Goal: Task Accomplishment & Management: Use online tool/utility

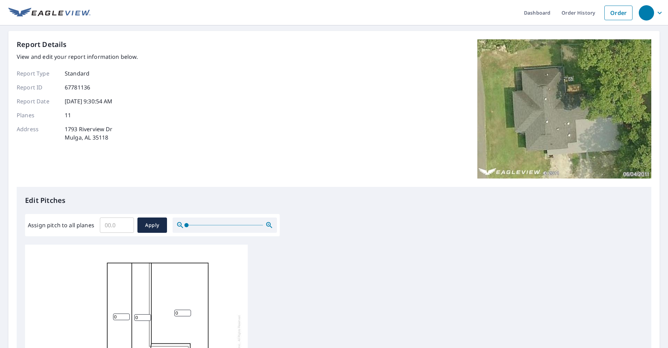
scroll to position [1, 0]
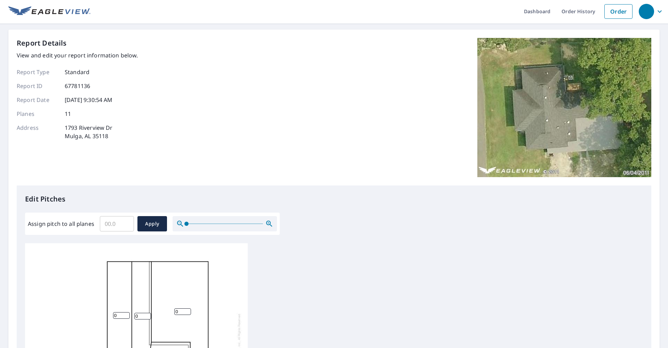
click at [115, 224] on input "Assign pitch to all planes" at bounding box center [117, 223] width 34 height 19
click at [126, 223] on input "0.1" at bounding box center [117, 223] width 34 height 19
click at [126, 223] on input "0.2" at bounding box center [117, 223] width 34 height 19
click at [126, 223] on input "0.3" at bounding box center [117, 223] width 34 height 19
click at [126, 223] on input "6.1" at bounding box center [117, 223] width 34 height 19
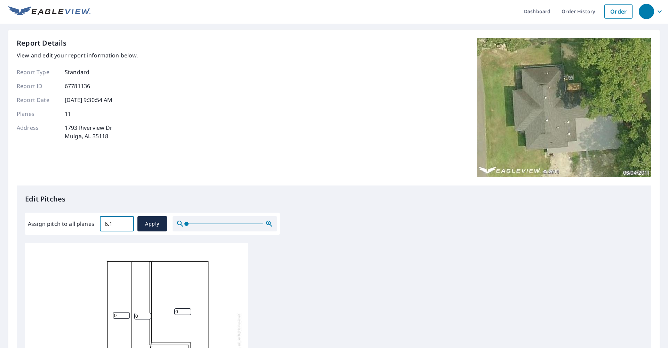
type input "6"
click at [127, 226] on input "6" at bounding box center [117, 223] width 34 height 19
click at [147, 223] on span "Apply" at bounding box center [152, 223] width 18 height 9
type input "6"
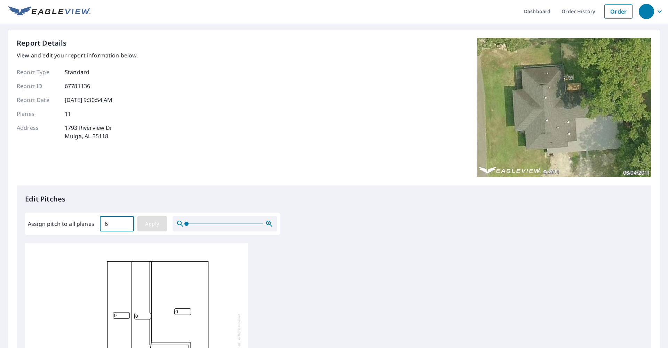
type input "6"
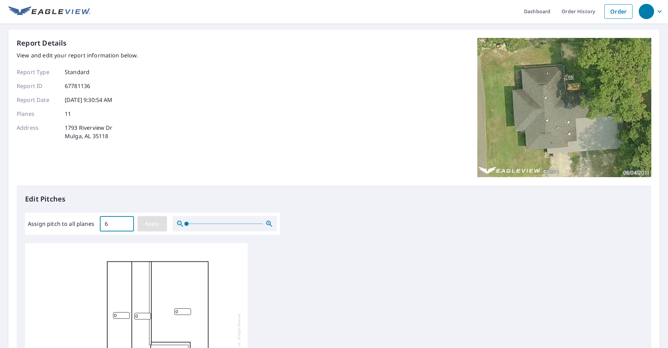
type input "6"
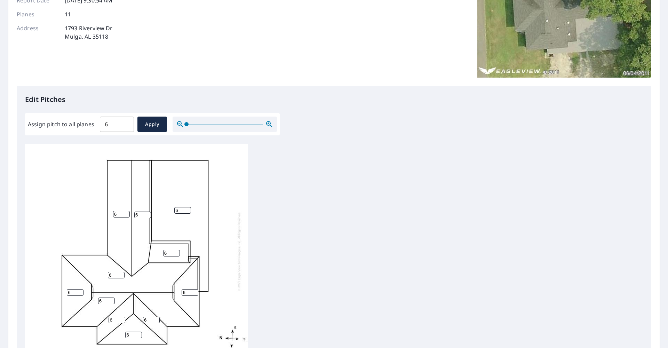
scroll to position [121, 0]
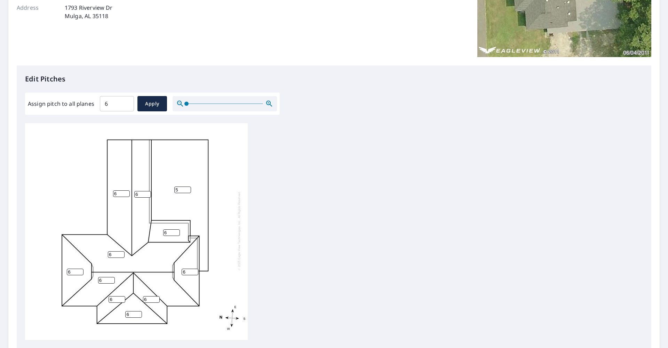
click at [188, 186] on input "5" at bounding box center [182, 189] width 17 height 7
click at [188, 186] on input "4" at bounding box center [182, 189] width 17 height 7
click at [188, 186] on input "3" at bounding box center [182, 189] width 17 height 7
click at [188, 186] on input "2" at bounding box center [182, 189] width 17 height 7
click at [188, 186] on input "1" at bounding box center [182, 189] width 17 height 7
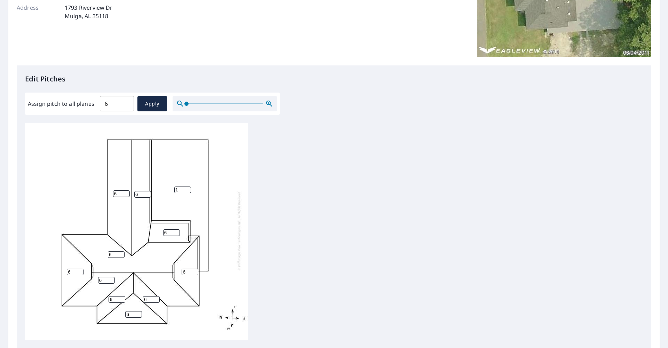
type input "2"
click at [188, 186] on input "2" at bounding box center [182, 189] width 17 height 7
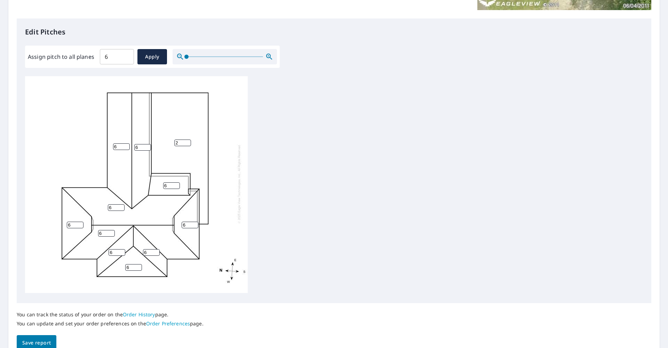
scroll to position [202, 0]
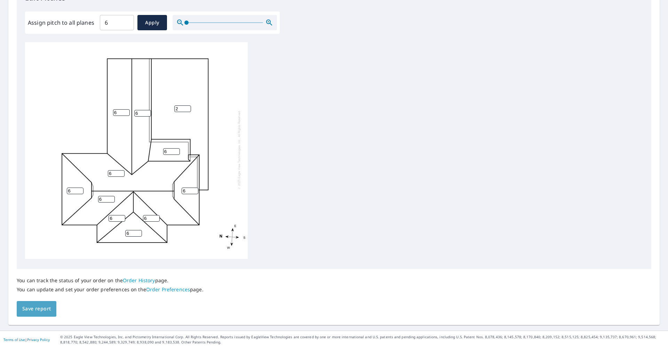
click at [46, 314] on button "Save report" at bounding box center [37, 309] width 40 height 16
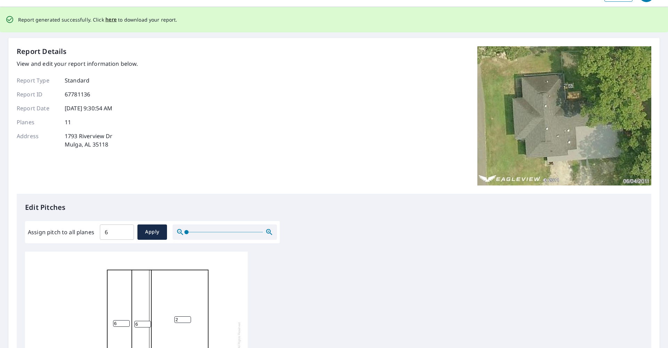
scroll to position [17, 0]
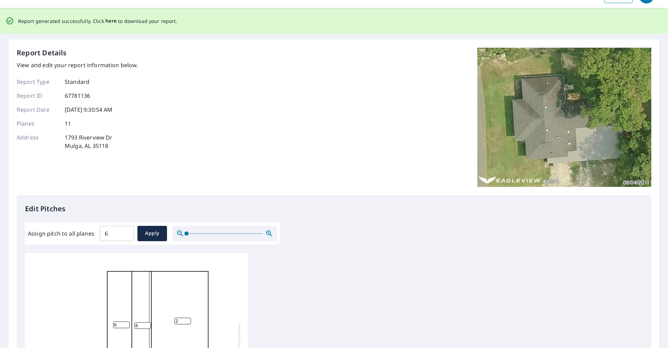
click at [108, 23] on span "here" at bounding box center [110, 21] width 11 height 9
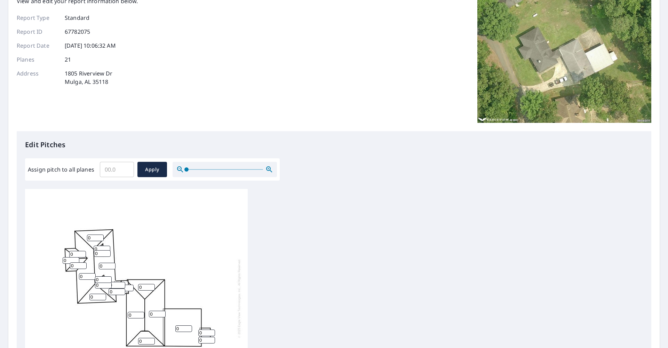
scroll to position [7, 0]
click at [116, 169] on input "Assign pitch to all planes" at bounding box center [117, 169] width 34 height 19
click at [125, 168] on input "0.1" at bounding box center [117, 169] width 34 height 19
click at [125, 168] on input "1.5" at bounding box center [117, 169] width 34 height 19
click at [125, 168] on input "2.9" at bounding box center [117, 169] width 34 height 19
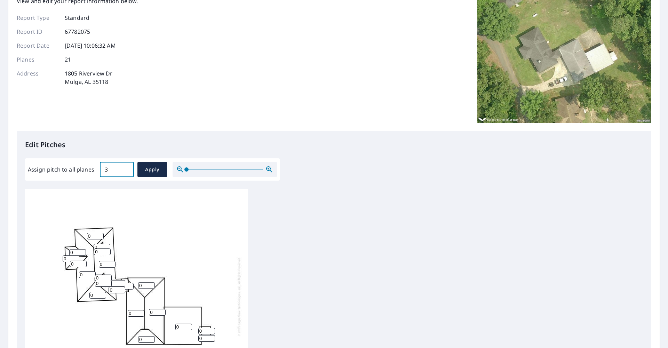
click at [125, 168] on input "3" at bounding box center [117, 169] width 34 height 19
click at [125, 168] on input "3.1" at bounding box center [117, 169] width 34 height 19
click at [125, 168] on input "3.2" at bounding box center [117, 169] width 34 height 19
click at [125, 168] on input "3.3" at bounding box center [117, 169] width 34 height 19
click at [125, 168] on input "3.4" at bounding box center [117, 169] width 34 height 19
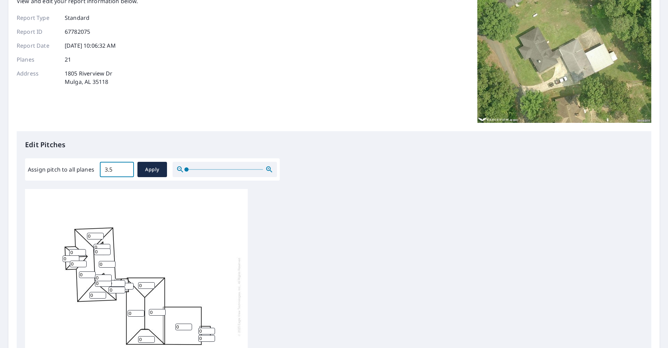
click at [125, 168] on input "3.5" at bounding box center [117, 169] width 34 height 19
click at [125, 168] on input "3.6" at bounding box center [117, 169] width 34 height 19
click at [125, 168] on input "3.7" at bounding box center [117, 169] width 34 height 19
click at [125, 168] on input "3.8" at bounding box center [117, 169] width 34 height 19
click at [125, 168] on input "3.9" at bounding box center [117, 169] width 34 height 19
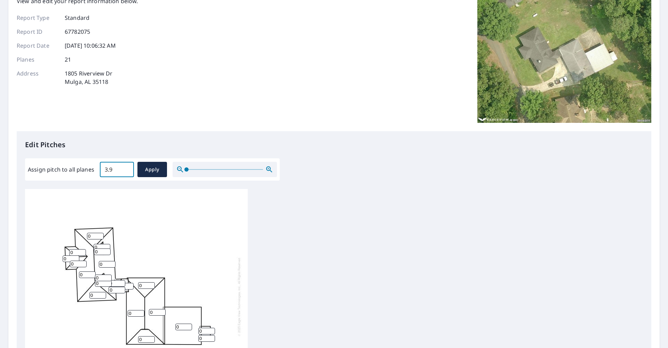
type input "4"
click at [125, 168] on input "4" at bounding box center [117, 169] width 34 height 19
click at [151, 168] on span "Apply" at bounding box center [152, 169] width 18 height 9
type input "4"
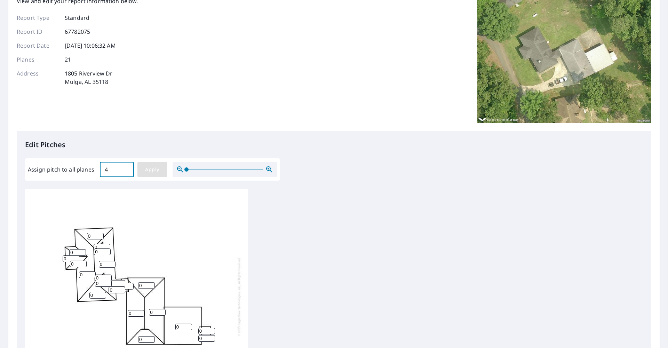
type input "4"
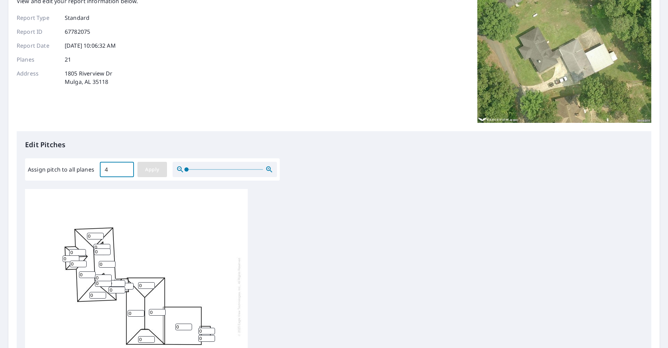
type input "4"
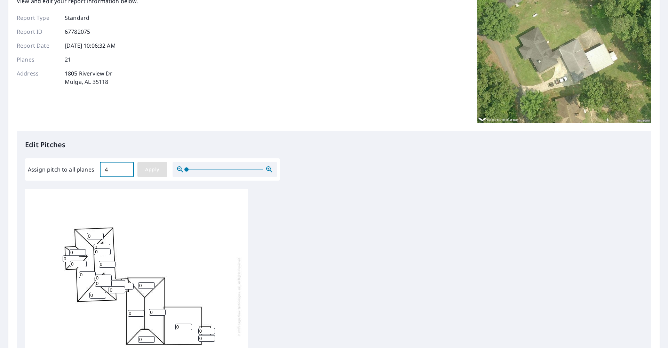
type input "4"
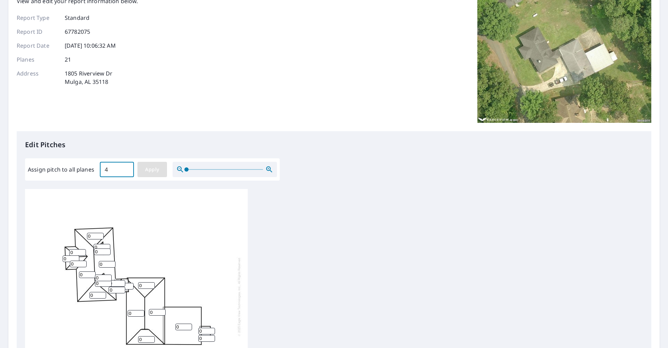
type input "4"
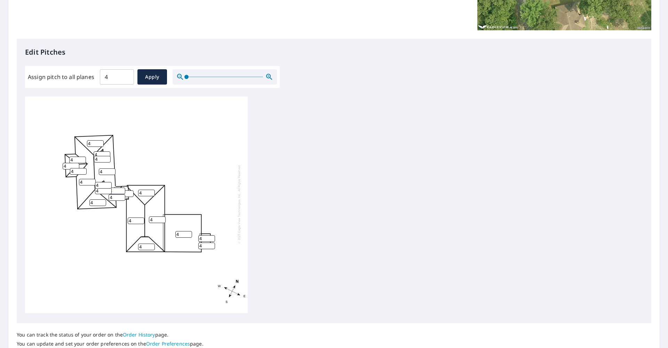
scroll to position [202, 0]
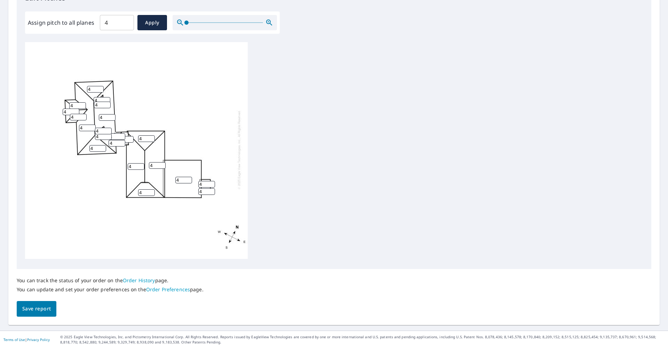
click at [46, 310] on span "Save report" at bounding box center [36, 308] width 29 height 9
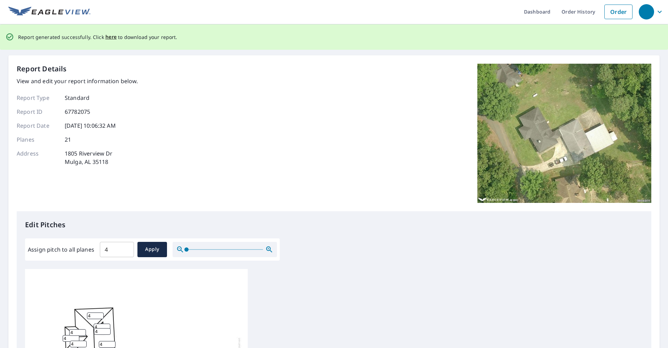
scroll to position [0, 0]
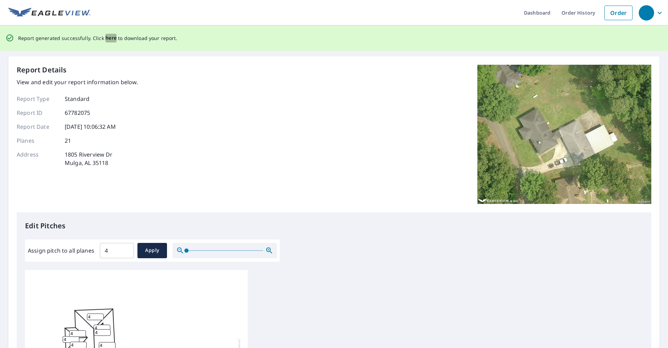
click at [110, 39] on span "here" at bounding box center [110, 38] width 11 height 9
